Goal: Transaction & Acquisition: Purchase product/service

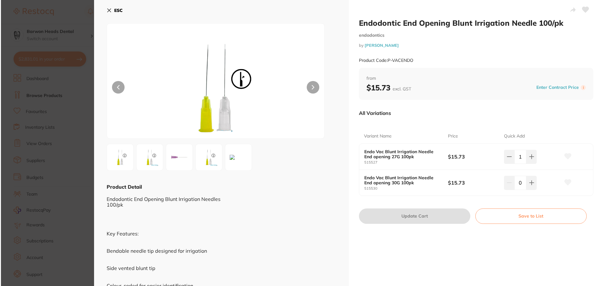
scroll to position [0, 0]
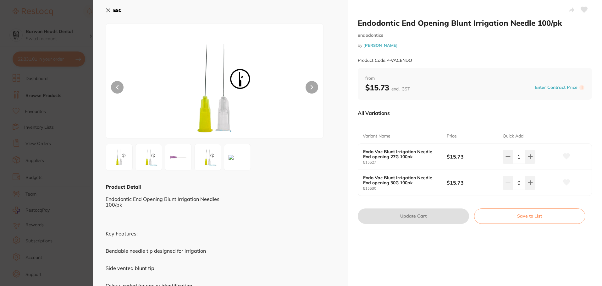
drag, startPoint x: 283, startPoint y: 218, endPoint x: 499, endPoint y: 84, distance: 254.9
click at [286, 215] on div "Endodontic End Opening Blunt Irrigation Needles 100/pk Key Features: Bendable n…" at bounding box center [221, 266] width 230 height 150
click at [106, 11] on icon at bounding box center [108, 10] width 5 height 5
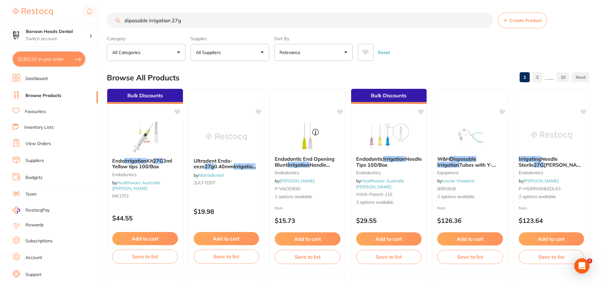
click at [45, 59] on button "$2,831.01 in your order" at bounding box center [49, 59] width 73 height 15
checkbox input "true"
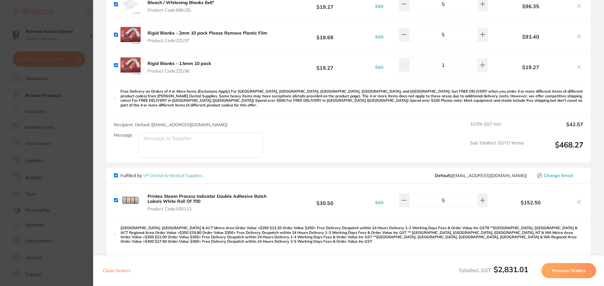
scroll to position [566, 0]
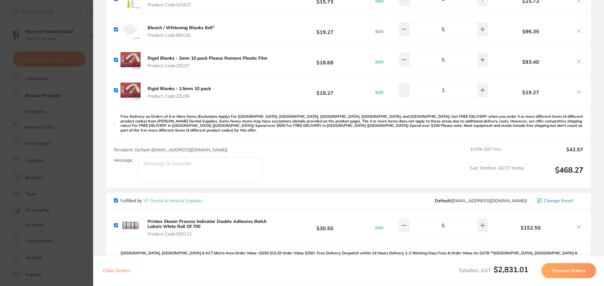
click at [86, 103] on section "Update RRP Set your pre negotiated price for this item. Item Agreed RRP (excl. …" at bounding box center [302, 143] width 604 height 286
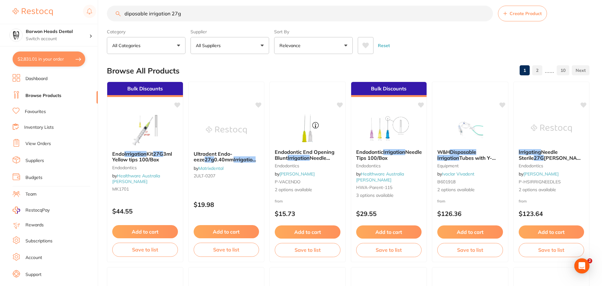
scroll to position [0, 0]
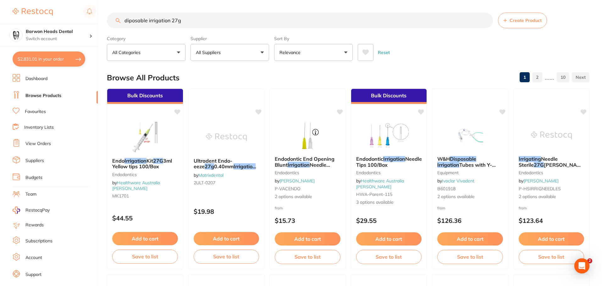
drag, startPoint x: 189, startPoint y: 23, endPoint x: 0, endPoint y: 16, distance: 188.8
click at [0, 16] on div "$2,831.01 Barwon Heads Dental Switch account Barwon Heads Dental Queenscliff Fa…" at bounding box center [301, 143] width 602 height 286
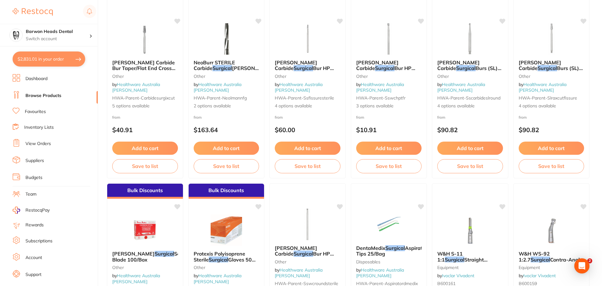
scroll to position [1258, 0]
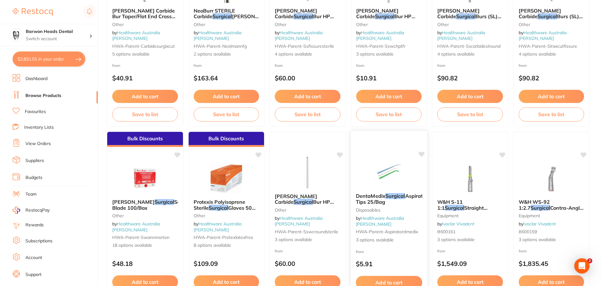
type input "surgical suction"
click at [373, 199] on span "DentaMedix" at bounding box center [371, 196] width 30 height 6
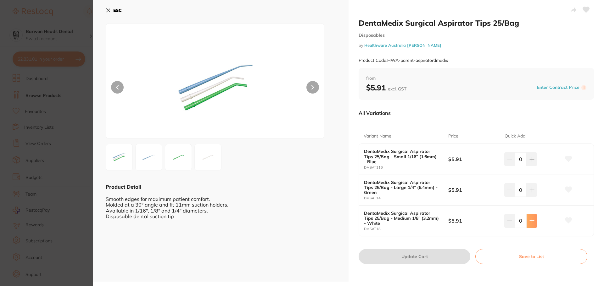
click at [535, 166] on button at bounding box center [531, 160] width 10 height 14
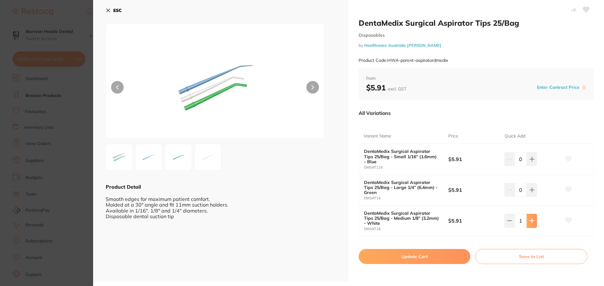
click at [535, 166] on button at bounding box center [531, 160] width 10 height 14
type input "3"
click at [410, 258] on button "Update Cart" at bounding box center [414, 256] width 112 height 15
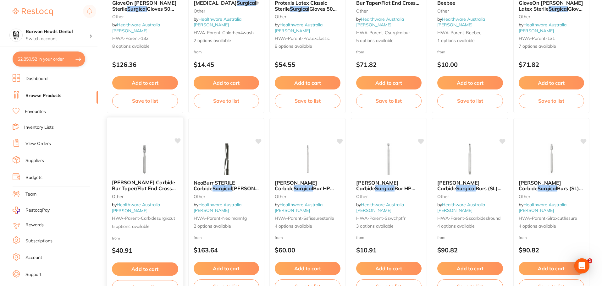
scroll to position [1069, 0]
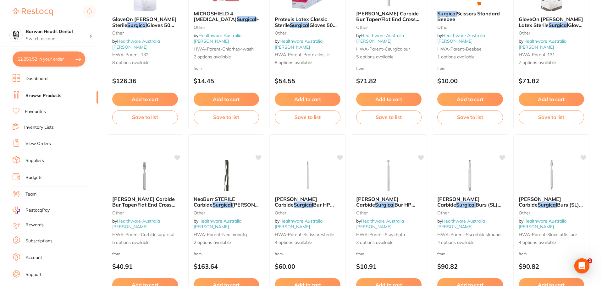
click at [30, 58] on button "$2,850.52 in your order" at bounding box center [49, 59] width 73 height 15
checkbox input "true"
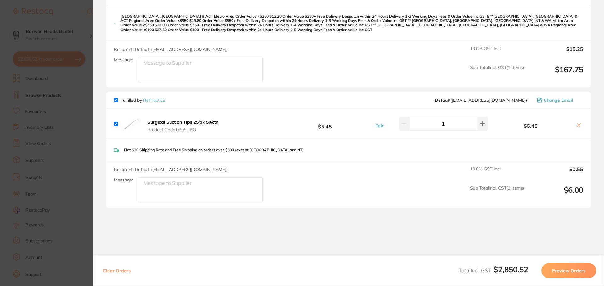
scroll to position [937, 0]
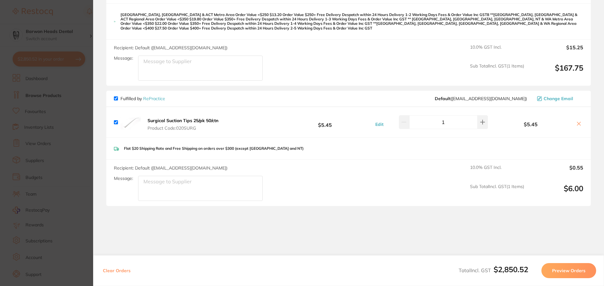
click at [574, 121] on button at bounding box center [578, 124] width 9 height 7
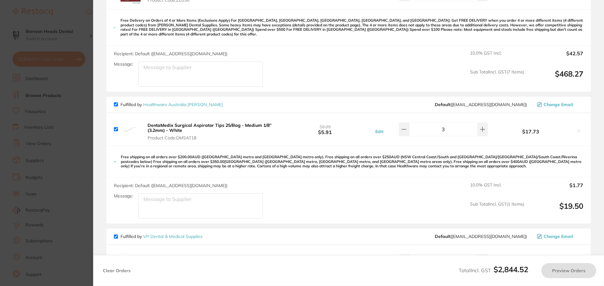
scroll to position [659, 0]
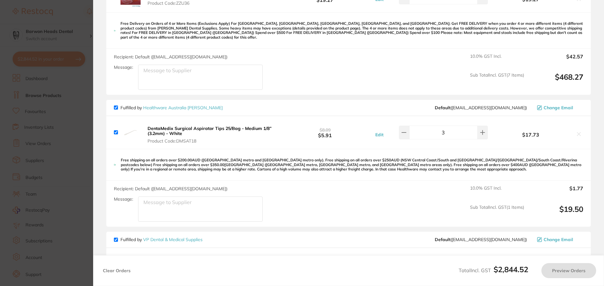
checkbox input "true"
click at [41, 121] on section "Update RRP Set your pre negotiated price for this item. Item Agreed RRP (excl. …" at bounding box center [302, 143] width 604 height 286
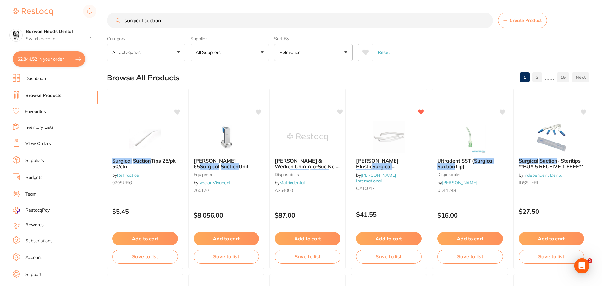
scroll to position [0, 0]
drag, startPoint x: 170, startPoint y: 24, endPoint x: 145, endPoint y: 24, distance: 25.2
click at [145, 24] on input "surgical suction" at bounding box center [300, 21] width 386 height 16
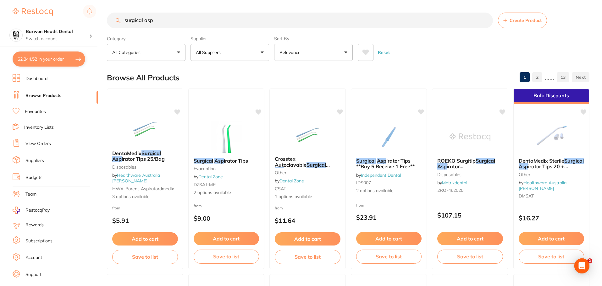
scroll to position [0, 0]
type input "surgical aspirator"
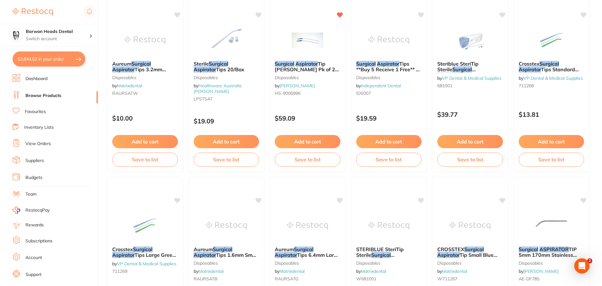
click at [51, 67] on button "$2,844.52 in your order" at bounding box center [49, 59] width 73 height 15
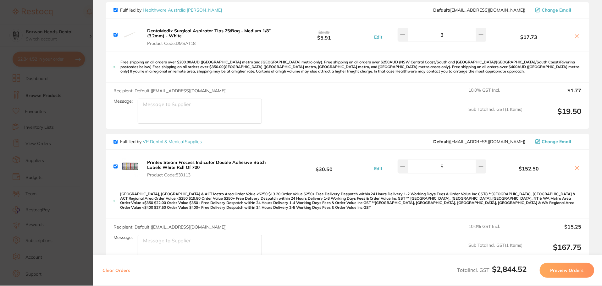
scroll to position [753, 0]
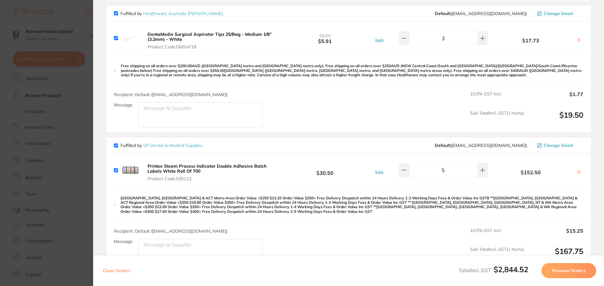
click at [178, 143] on link "VP Dental & Medical Supplies" at bounding box center [172, 146] width 59 height 6
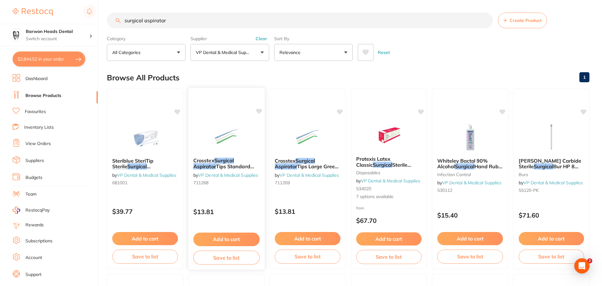
click at [226, 184] on div "Crosstex Surgical Aspirator Tips Standard 3.2[PERSON_NAME] Pack Of 25 by VP Den…" at bounding box center [226, 173] width 76 height 41
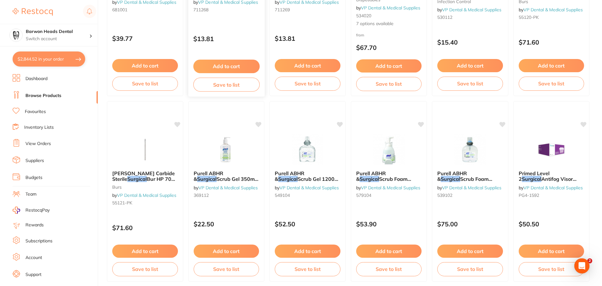
scroll to position [63, 0]
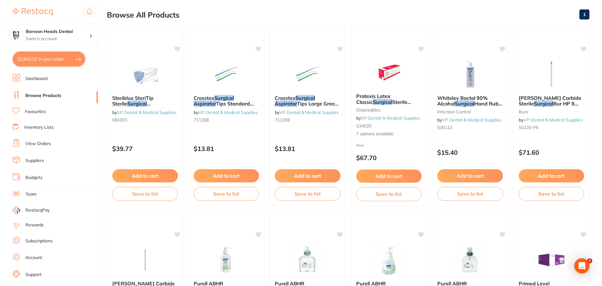
click at [36, 51] on section "Barwon Heads Dental Switch account Barwon Heads Dental Queenscliff Family Denta…" at bounding box center [49, 143] width 98 height 286
click at [36, 58] on button "$2,844.52 in your order" at bounding box center [49, 59] width 73 height 15
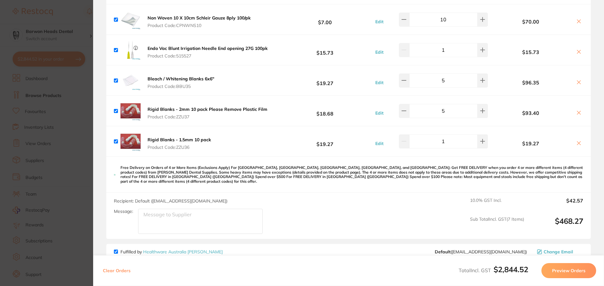
scroll to position [566, 0]
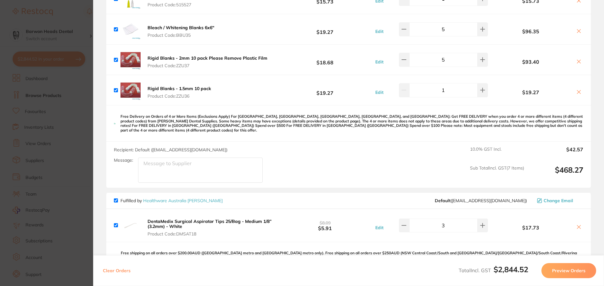
click at [73, 16] on section "Update RRP Set your pre negotiated price for this item. Item Agreed RRP (excl. …" at bounding box center [302, 143] width 604 height 286
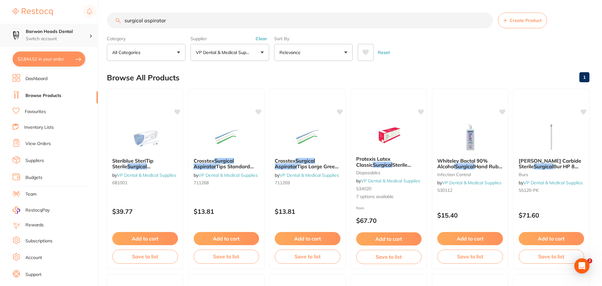
scroll to position [0, 0]
drag, startPoint x: 177, startPoint y: 18, endPoint x: 0, endPoint y: 29, distance: 177.7
click at [0, 29] on div "$2,844.52 Barwon Heads Dental Switch account Barwon Heads Dental Queenscliff Fa…" at bounding box center [301, 143] width 602 height 286
click at [263, 38] on button "Clear" at bounding box center [261, 39] width 15 height 6
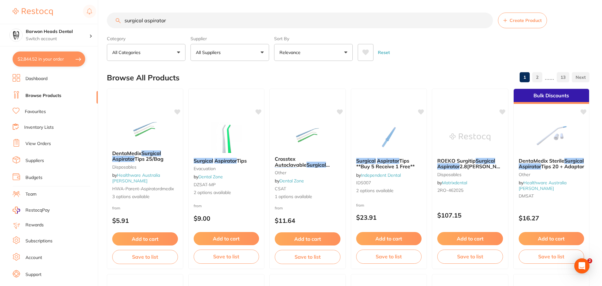
click at [235, 52] on button "All Suppliers" at bounding box center [230, 52] width 79 height 17
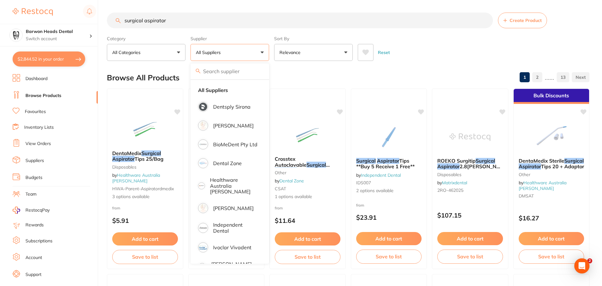
type input "o"
click at [200, 17] on input "surgical aspirator" at bounding box center [300, 21] width 386 height 16
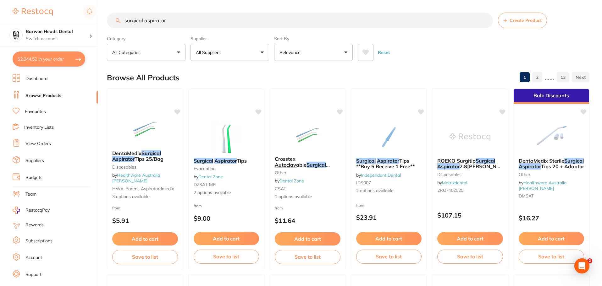
drag, startPoint x: 200, startPoint y: 17, endPoint x: 1, endPoint y: 4, distance: 199.5
click at [0, 7] on div "$2,844.52 Barwon Heads Dental Switch account Barwon Heads Dental Queenscliff Fa…" at bounding box center [301, 143] width 602 height 286
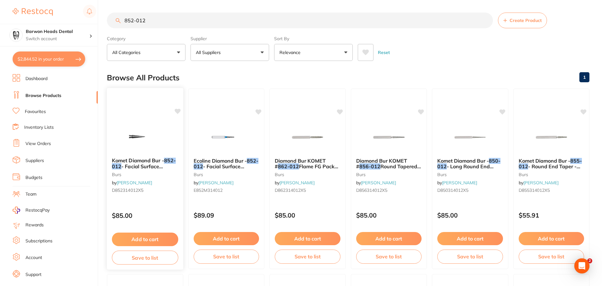
type input "852-012"
click at [129, 163] on span "Komet Diamond Bur -" at bounding box center [138, 161] width 52 height 6
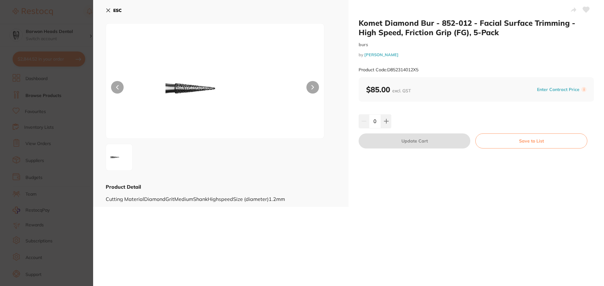
click at [402, 236] on div "Komet Diamond Bur - 852-012 - Facial Surface Trimming - High Speed, Friction Gr…" at bounding box center [348, 143] width 511 height 286
click at [385, 123] on icon at bounding box center [386, 121] width 4 height 4
type input "1"
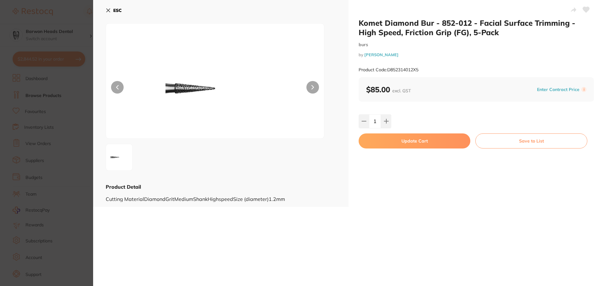
click at [109, 11] on icon at bounding box center [108, 10] width 3 height 3
